Goal: Transaction & Acquisition: Purchase product/service

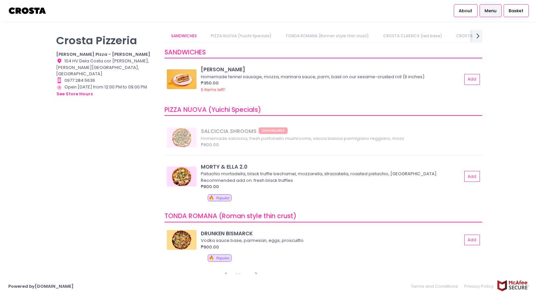
click at [262, 37] on link "PIZZA NUOVA (Yuichi Specials)" at bounding box center [242, 36] width 74 height 13
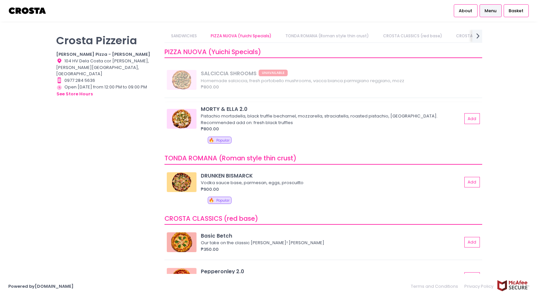
scroll to position [76, 0]
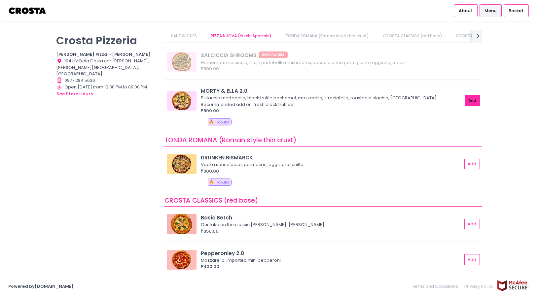
click at [469, 101] on button "Add" at bounding box center [472, 100] width 15 height 11
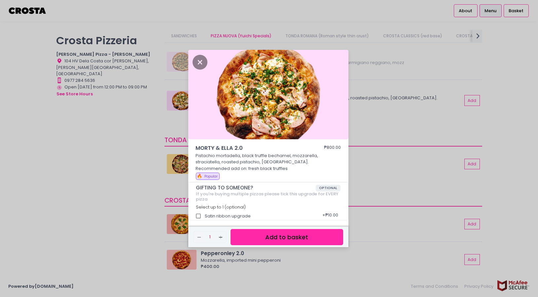
scroll to position [2, 0]
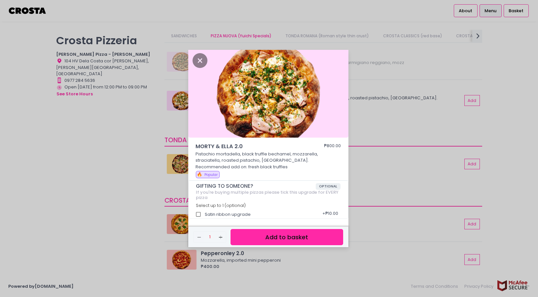
click at [284, 240] on button "Add to basket" at bounding box center [287, 237] width 112 height 16
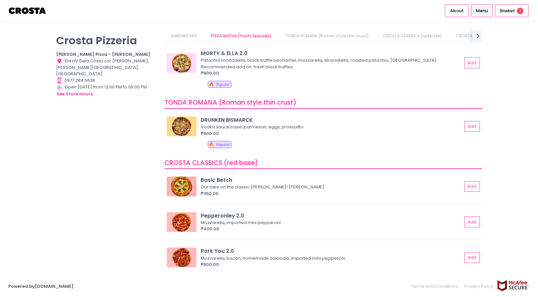
scroll to position [111, 0]
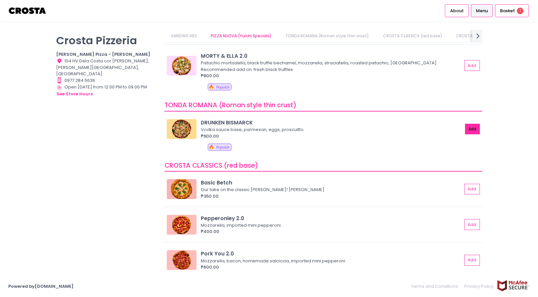
click at [474, 132] on button "Add" at bounding box center [472, 129] width 15 height 11
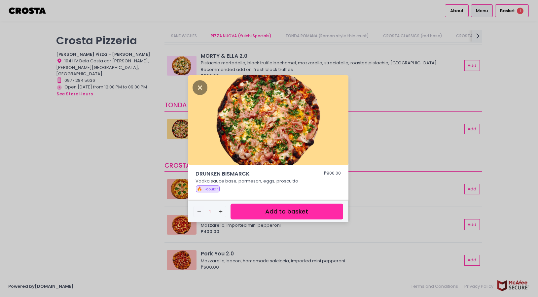
click at [309, 211] on button "Add to basket" at bounding box center [287, 212] width 112 height 16
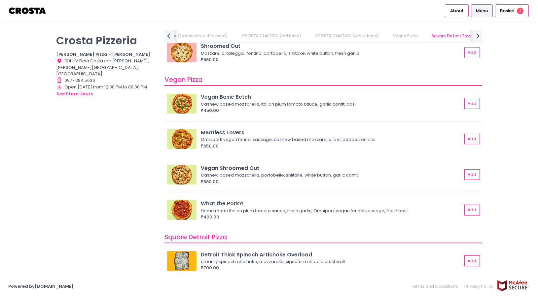
scroll to position [0, 0]
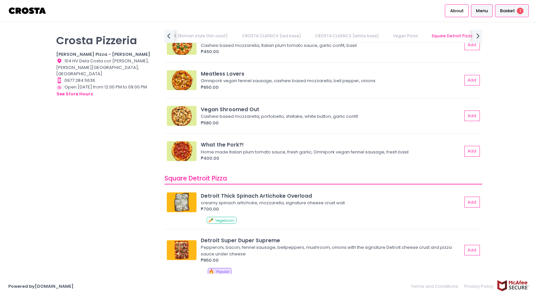
click at [511, 11] on span "Basket" at bounding box center [507, 11] width 15 height 7
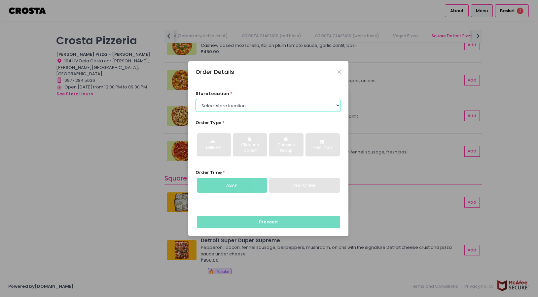
select select "5fabb2e53664a8677beaeb89"
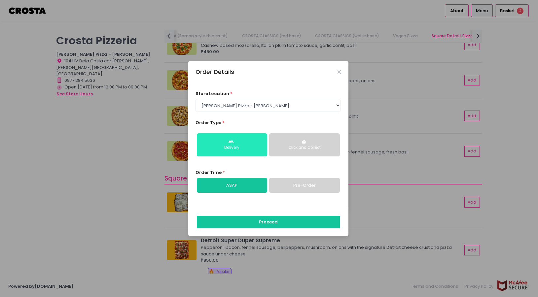
click at [256, 149] on div "Delivery" at bounding box center [232, 148] width 61 height 6
click at [259, 188] on link "ASAP" at bounding box center [232, 185] width 70 height 15
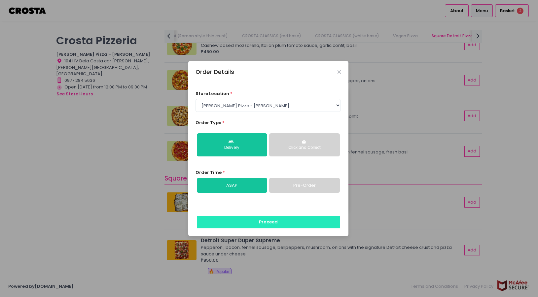
click at [274, 226] on button "Proceed" at bounding box center [268, 222] width 143 height 13
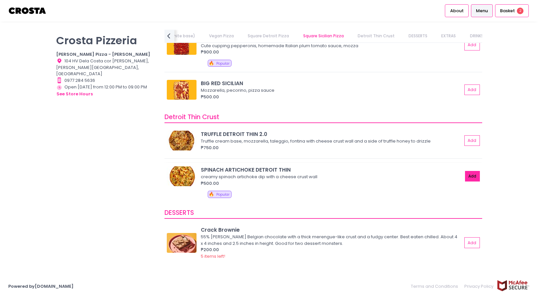
click at [475, 174] on button "Add" at bounding box center [472, 176] width 15 height 11
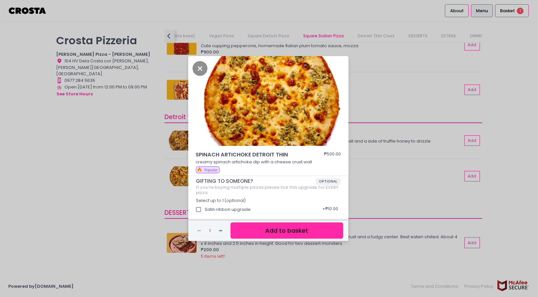
click at [306, 231] on button "Add to basket" at bounding box center [287, 231] width 112 height 16
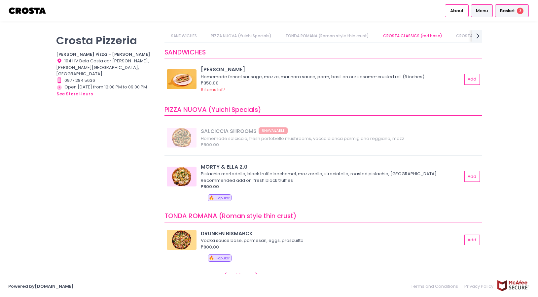
click at [518, 14] on div "Basket 3" at bounding box center [512, 10] width 34 height 13
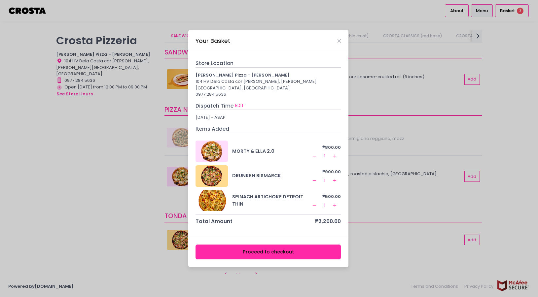
click at [316, 180] on icon "Remove Created with Sketch." at bounding box center [314, 180] width 5 height 5
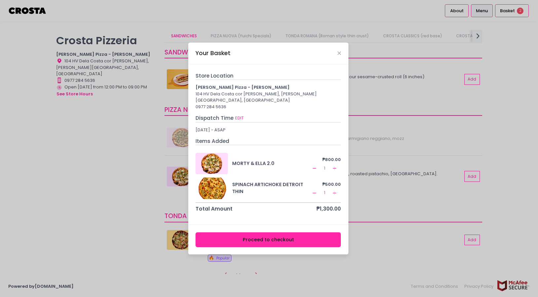
click at [342, 59] on div "Your Basket" at bounding box center [268, 54] width 160 height 22
click at [340, 56] on icon "Close" at bounding box center [339, 53] width 3 height 5
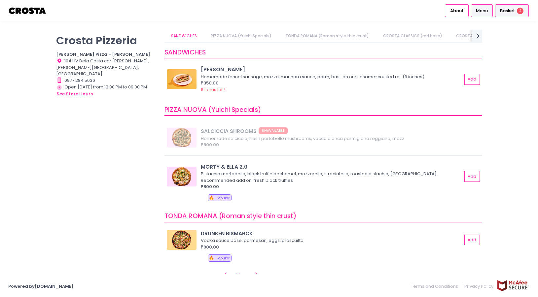
click at [516, 11] on div "Basket 2" at bounding box center [512, 10] width 34 height 13
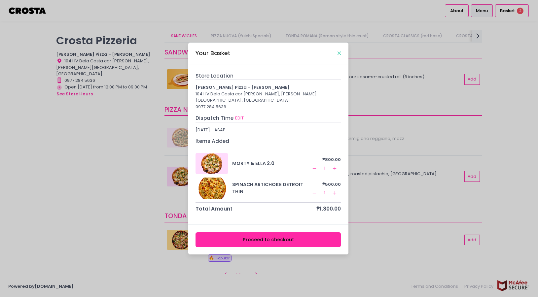
click at [340, 56] on icon "Close" at bounding box center [339, 53] width 3 height 5
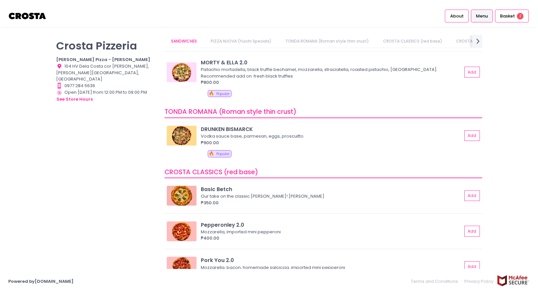
scroll to position [0, 272]
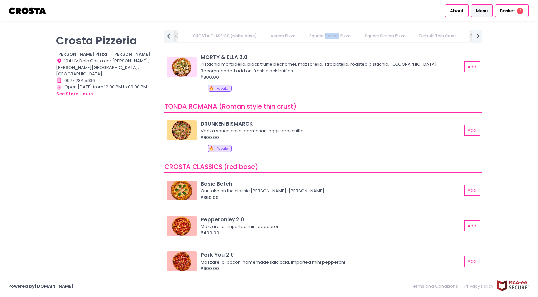
click at [327, 38] on link "Square Detroit Pizza" at bounding box center [330, 36] width 54 height 13
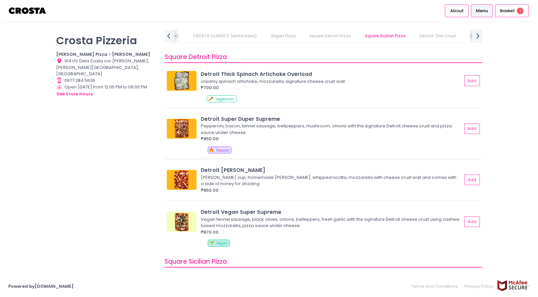
scroll to position [695, 0]
click at [469, 128] on button "Add" at bounding box center [472, 128] width 15 height 11
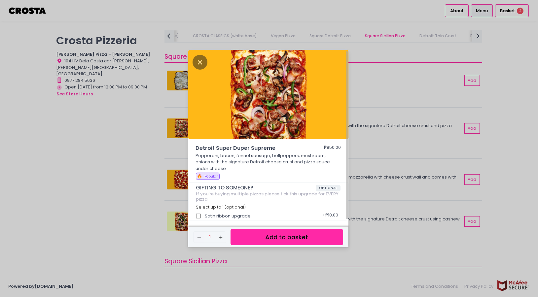
scroll to position [2, 0]
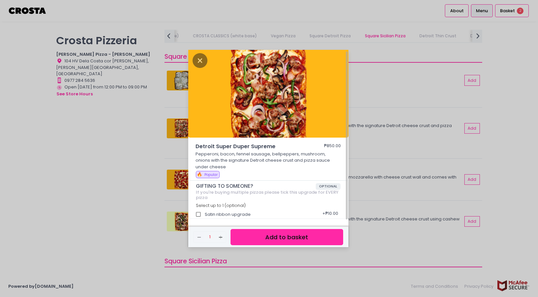
click at [279, 234] on button "Add to basket" at bounding box center [287, 237] width 112 height 16
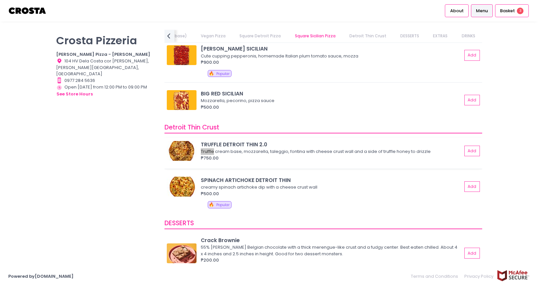
scroll to position [1067, 0]
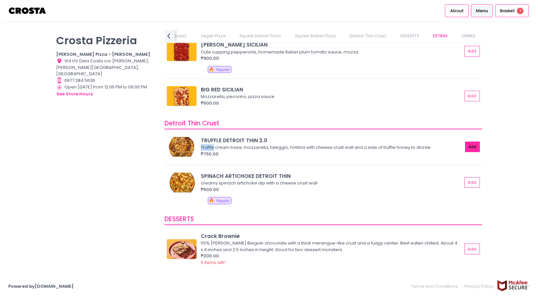
click at [471, 146] on button "Add" at bounding box center [472, 147] width 15 height 11
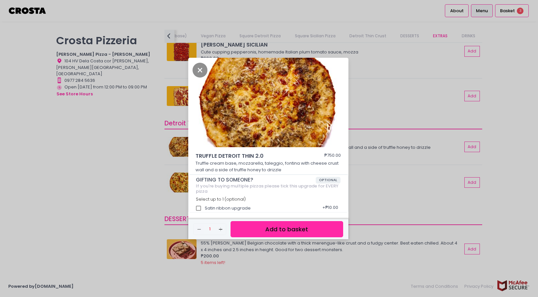
click at [305, 228] on button "Add to basket" at bounding box center [287, 229] width 112 height 16
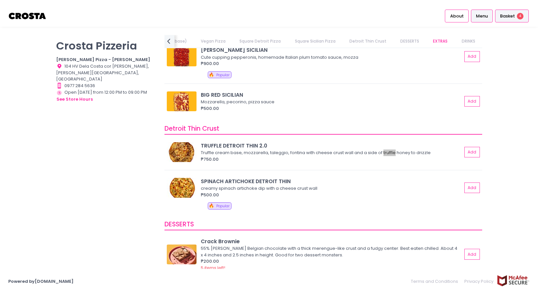
scroll to position [1286, 0]
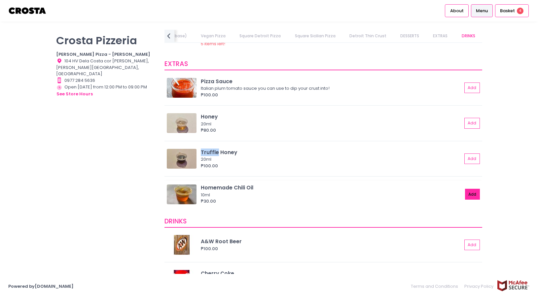
click at [469, 196] on button "Add" at bounding box center [472, 194] width 15 height 11
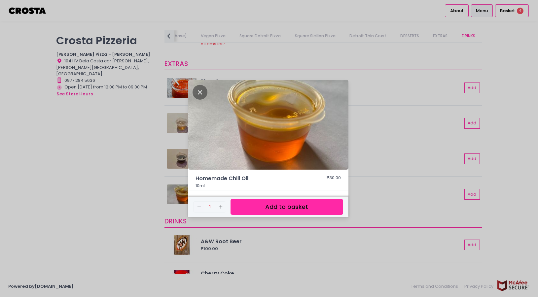
click at [307, 211] on button "Add to basket" at bounding box center [287, 207] width 112 height 16
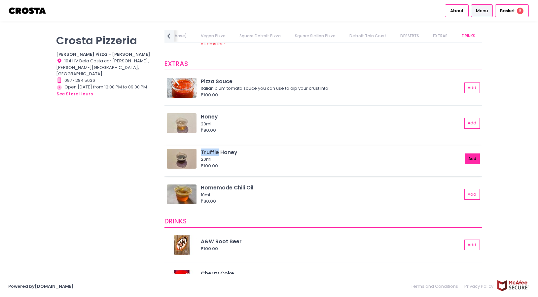
click at [472, 159] on button "Add" at bounding box center [472, 159] width 15 height 11
click at [473, 125] on button "Add" at bounding box center [472, 123] width 15 height 11
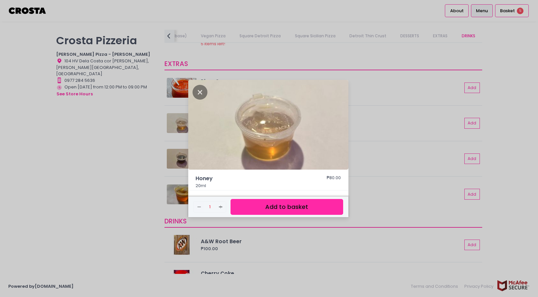
click at [326, 206] on button "Add to basket" at bounding box center [287, 207] width 112 height 16
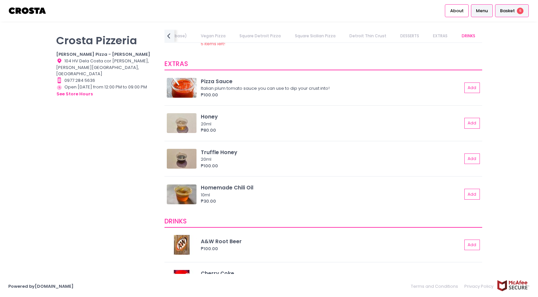
click at [514, 14] on span "Basket" at bounding box center [507, 11] width 15 height 7
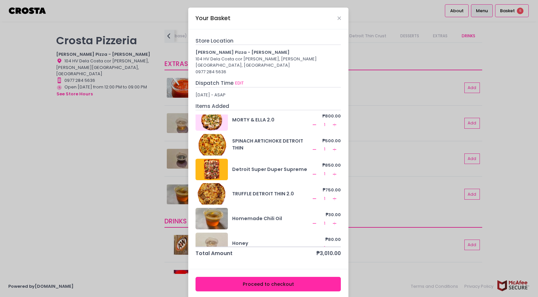
scroll to position [8, 0]
click at [312, 172] on icon "Remove Created with Sketch." at bounding box center [314, 174] width 5 height 5
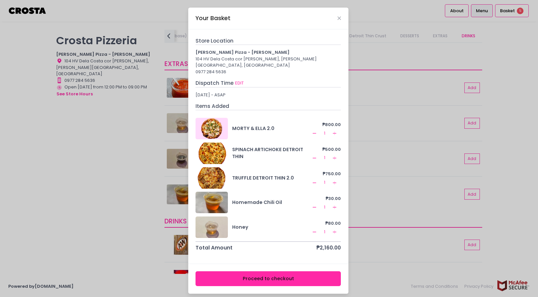
scroll to position [0, 0]
click at [315, 158] on rect at bounding box center [315, 158] width 4 height 0
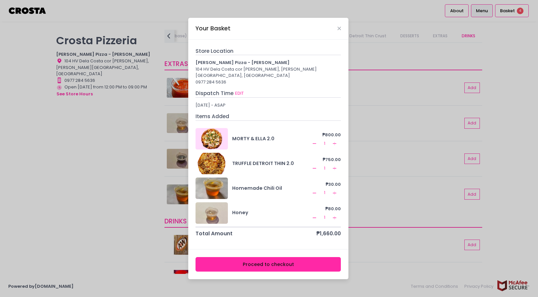
click at [342, 31] on div "Your Basket" at bounding box center [268, 29] width 160 height 22
click at [340, 31] on icon "Close" at bounding box center [339, 28] width 3 height 5
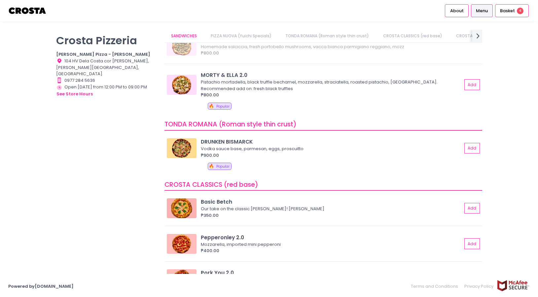
scroll to position [93, 0]
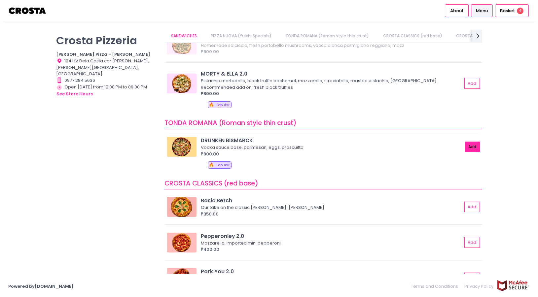
click at [470, 151] on button "Add" at bounding box center [472, 147] width 15 height 11
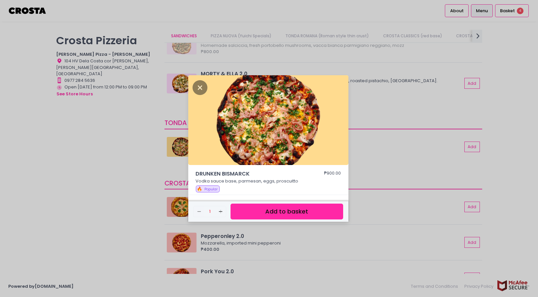
click at [312, 209] on button "Add to basket" at bounding box center [287, 212] width 112 height 16
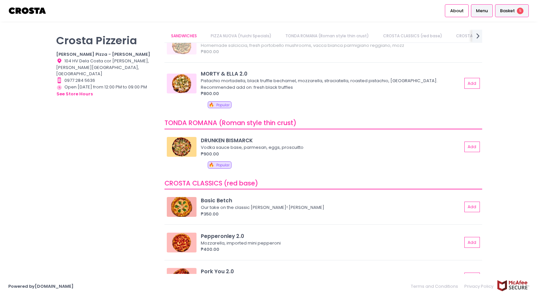
click at [507, 14] on span "Basket" at bounding box center [507, 11] width 15 height 7
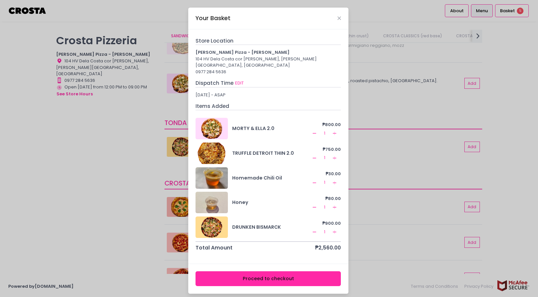
scroll to position [0, 0]
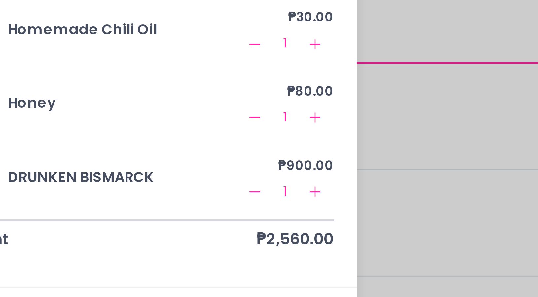
click at [313, 232] on rect at bounding box center [315, 232] width 4 height 0
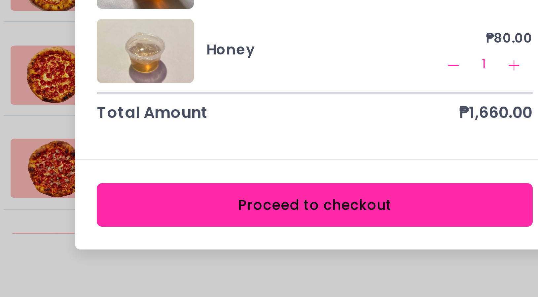
scroll to position [0, 0]
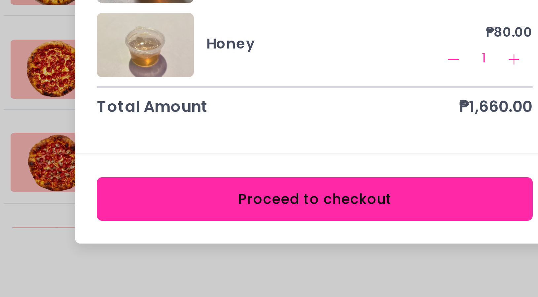
click at [196, 257] on button "Proceed to checkout" at bounding box center [268, 264] width 145 height 15
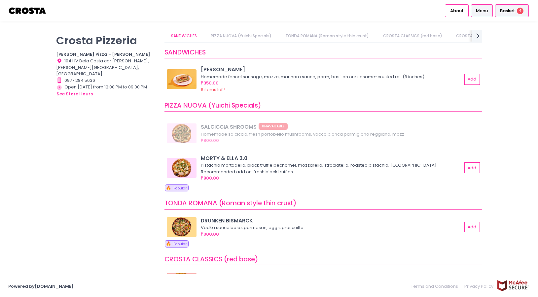
click at [515, 12] on span "Basket" at bounding box center [507, 11] width 15 height 7
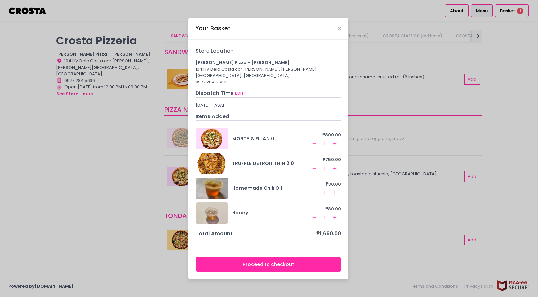
click at [262, 160] on div "TRUFFLE DETROIT THIN 2.0" at bounding box center [271, 163] width 79 height 7
click at [340, 31] on icon "Close" at bounding box center [339, 28] width 3 height 5
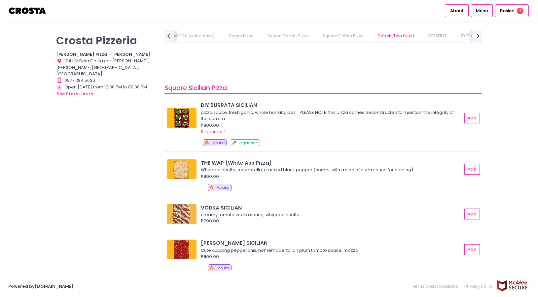
scroll to position [1075, 0]
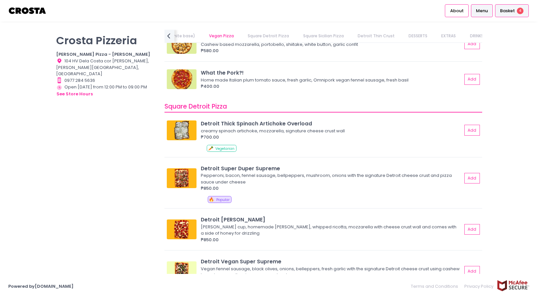
click at [516, 12] on div "Basket 4" at bounding box center [512, 10] width 34 height 13
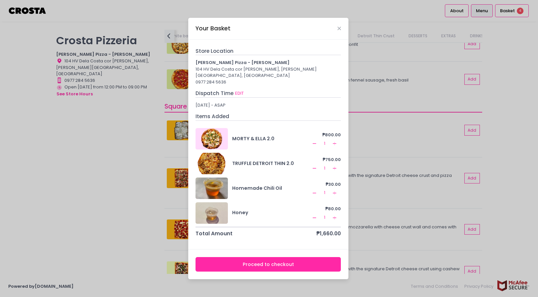
click at [290, 264] on button "Proceed to checkout" at bounding box center [268, 264] width 145 height 15
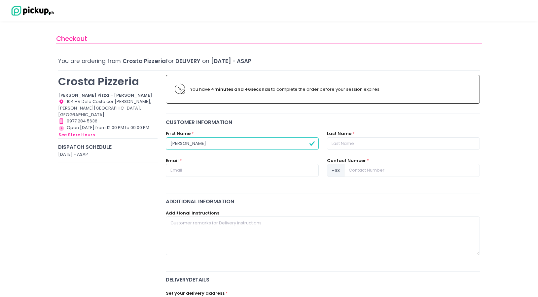
type input "Edward"
type input "Mallari"
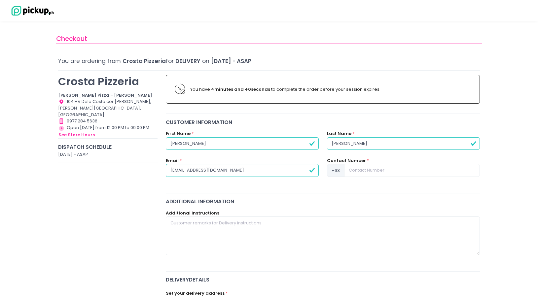
type input "nelgenecela@gmail.com"
drag, startPoint x: 203, startPoint y: 142, endPoint x: 143, endPoint y: 142, distance: 59.8
type input "Nel"
drag, startPoint x: 367, startPoint y: 143, endPoint x: 269, endPoint y: 142, distance: 97.8
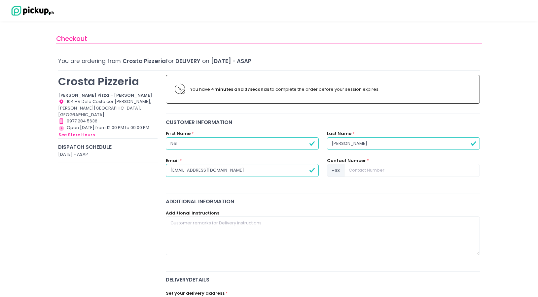
click at [268, 142] on div "First Name * Nel Last Name * Mallari" at bounding box center [323, 144] width 323 height 27
type input "Genecela"
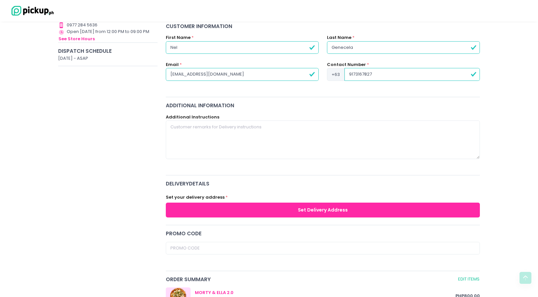
scroll to position [112, 0]
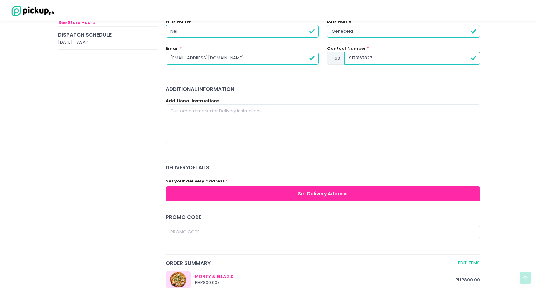
type input "9173167827"
click at [293, 194] on button "Set Delivery Address" at bounding box center [323, 194] width 315 height 15
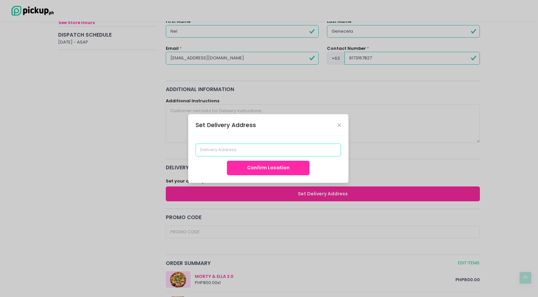
click at [270, 150] on input at bounding box center [268, 150] width 145 height 13
paste input "535 Inocencio, Pasay City, Metro Manila"
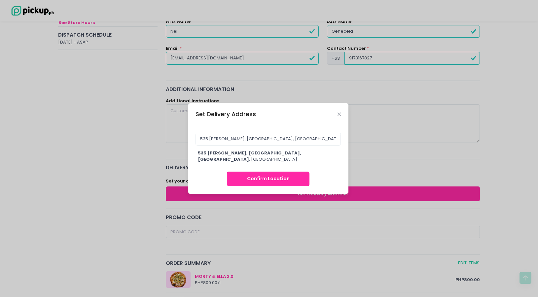
click at [269, 156] on span "535 Inocencio, Pasay City, Metro Manila" at bounding box center [249, 156] width 103 height 13
type input "535 Inocencio, Pasay City, Metro Manila, Philippines"
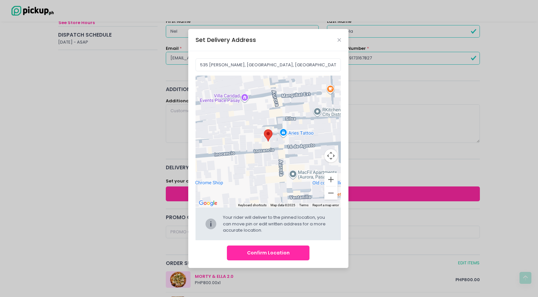
click at [275, 256] on button "Confirm Location" at bounding box center [268, 253] width 83 height 15
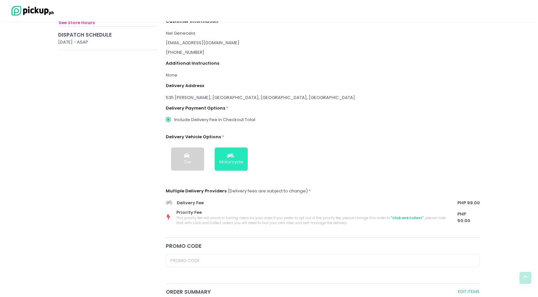
click at [242, 161] on div "Motorcycle" at bounding box center [231, 162] width 24 height 7
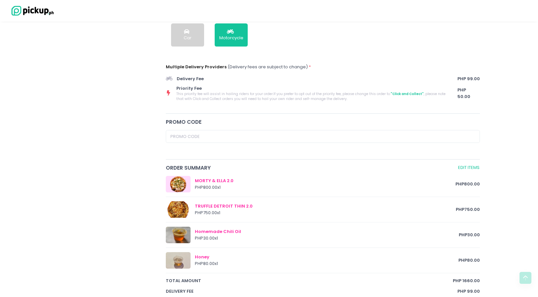
scroll to position [236, 0]
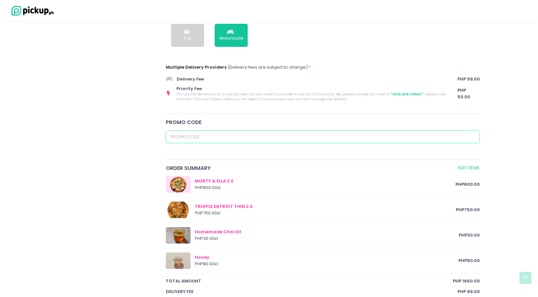
click at [254, 139] on input "text" at bounding box center [323, 137] width 315 height 13
paste input "20OFF"
type input "20OFF"
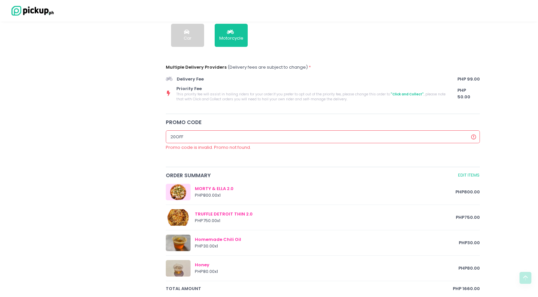
click at [269, 135] on input "20OFF" at bounding box center [323, 137] width 315 height 13
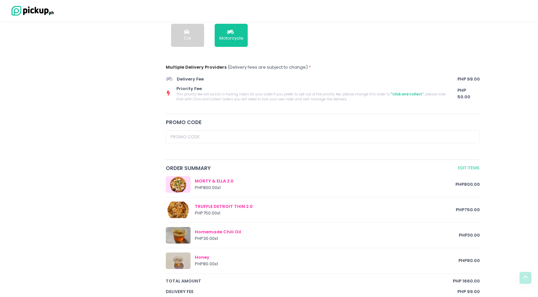
click at [309, 150] on div at bounding box center [323, 141] width 323 height 20
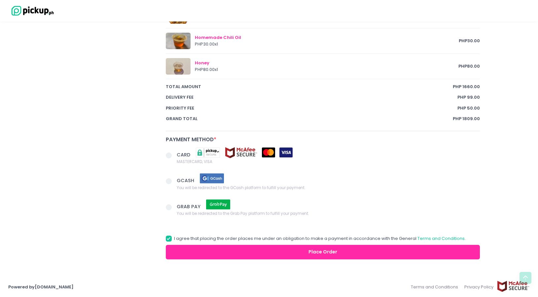
scroll to position [431, 0]
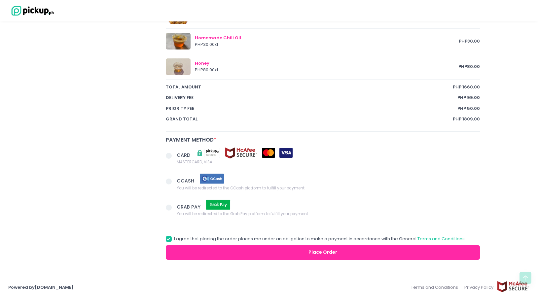
click at [166, 181] on span at bounding box center [169, 182] width 6 height 6
click at [174, 181] on input "GCASH You will be redirected to the GCash platform to fulfill your payment." at bounding box center [176, 180] width 4 height 4
click at [311, 251] on button "Place Order" at bounding box center [323, 253] width 315 height 15
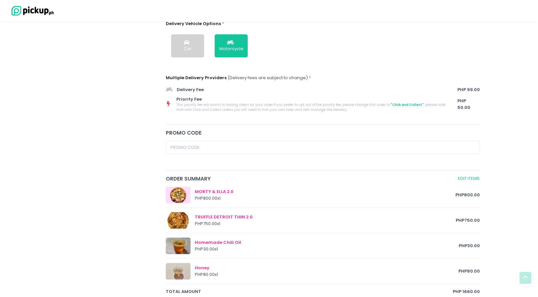
scroll to position [132, 0]
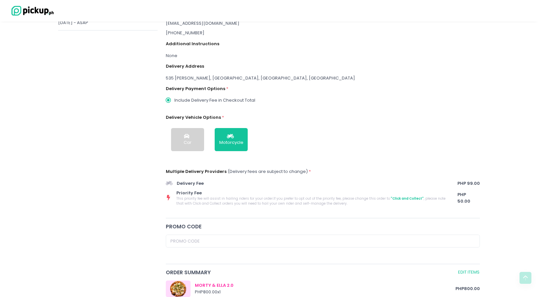
radio input "true"
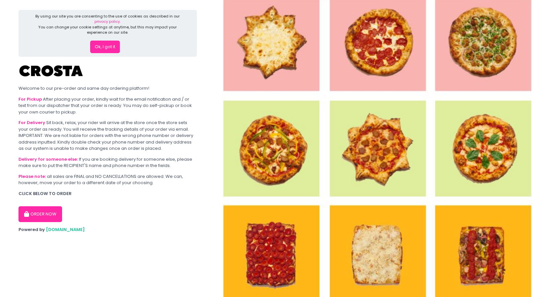
click at [46, 214] on button "ORDER NOW" at bounding box center [41, 215] width 44 height 16
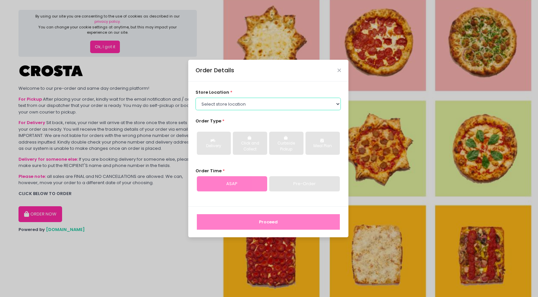
select select "5fabb2e53664a8677beaeb89"
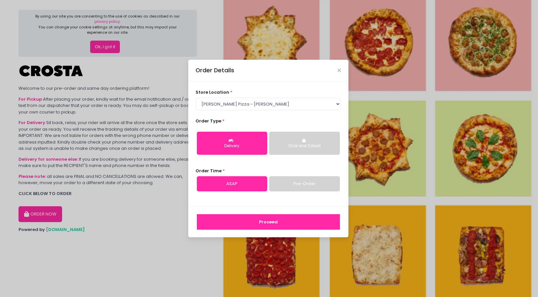
click at [250, 147] on div "Delivery" at bounding box center [232, 146] width 61 height 6
click at [245, 179] on link "ASAP" at bounding box center [232, 183] width 70 height 15
click at [264, 223] on button "Proceed" at bounding box center [268, 223] width 143 height 16
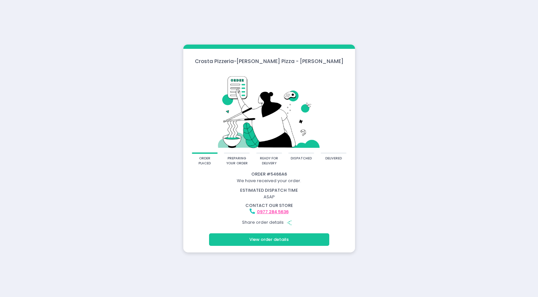
click at [288, 223] on circle "button" at bounding box center [288, 223] width 2 height 2
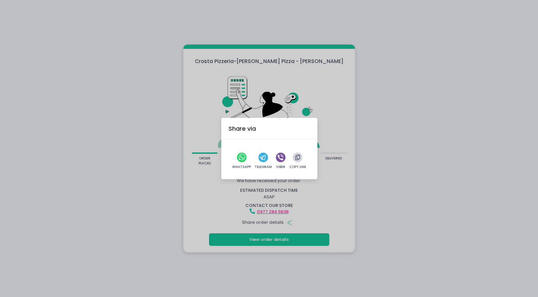
click at [297, 159] on icon "button" at bounding box center [297, 158] width 5 height 6
